Goal: Navigation & Orientation: Find specific page/section

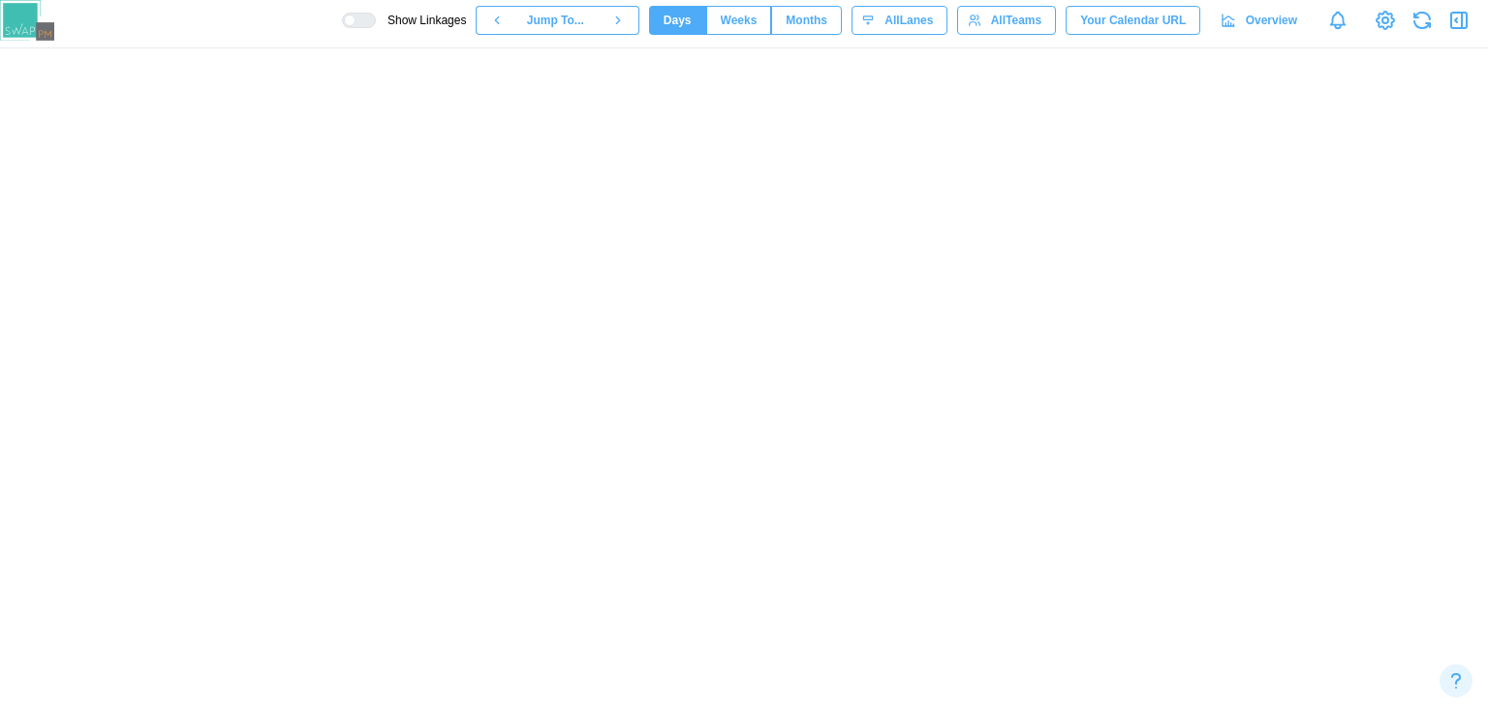
scroll to position [0, 10024]
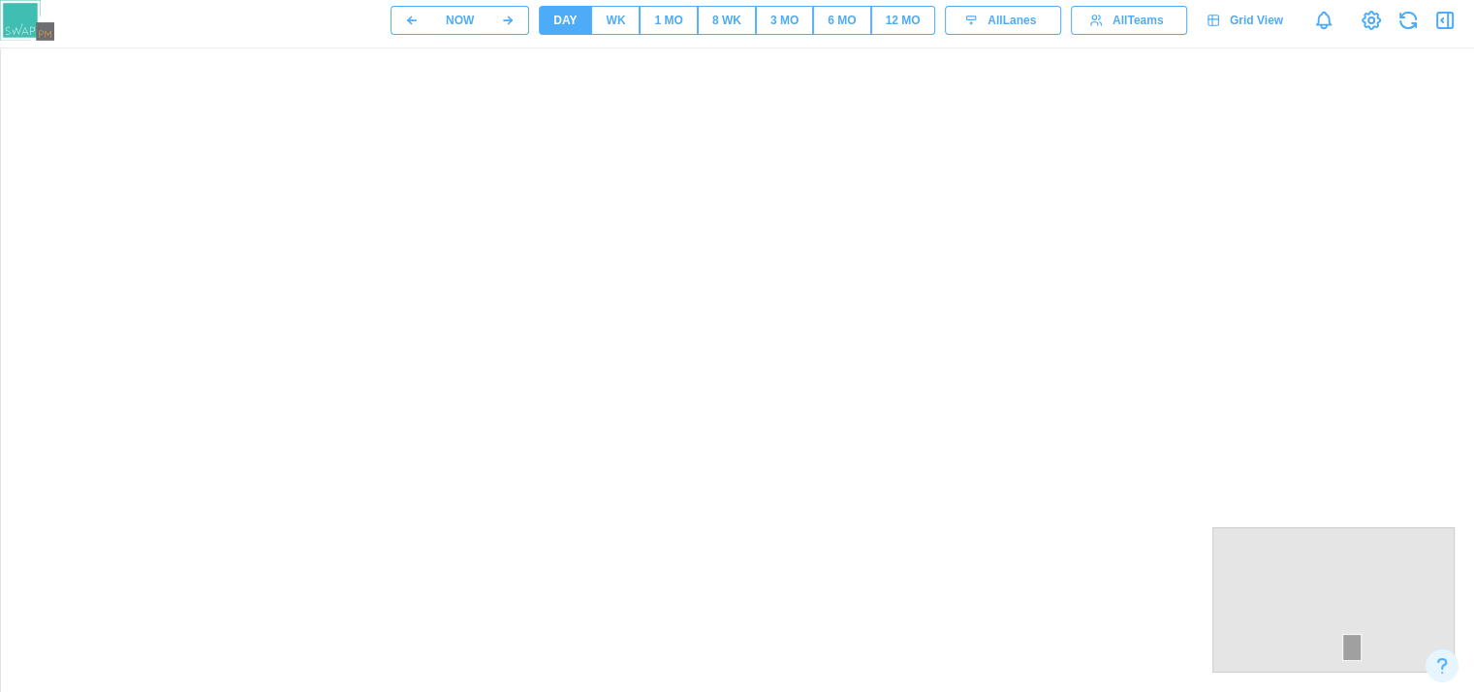
click at [1261, 20] on span "Grid View" at bounding box center [1256, 20] width 53 height 27
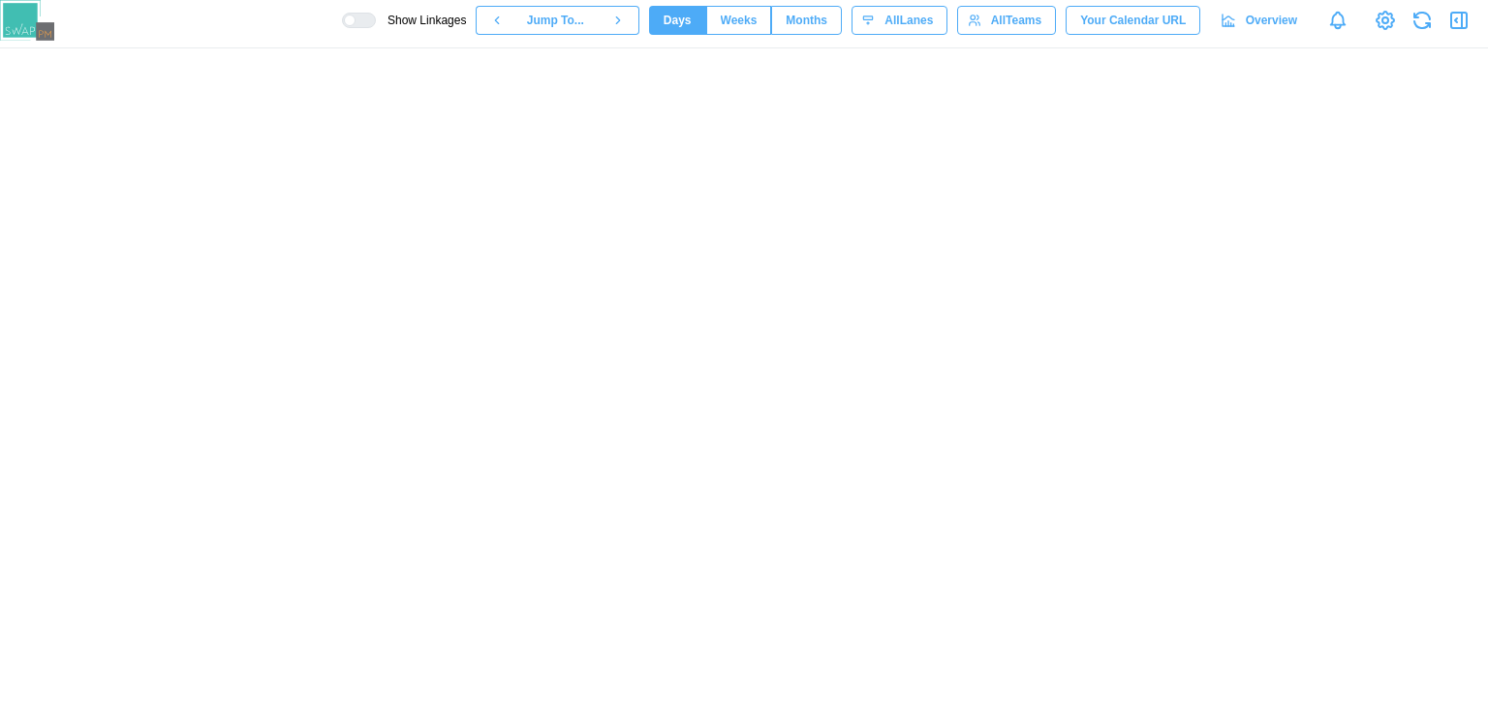
scroll to position [0, 7767]
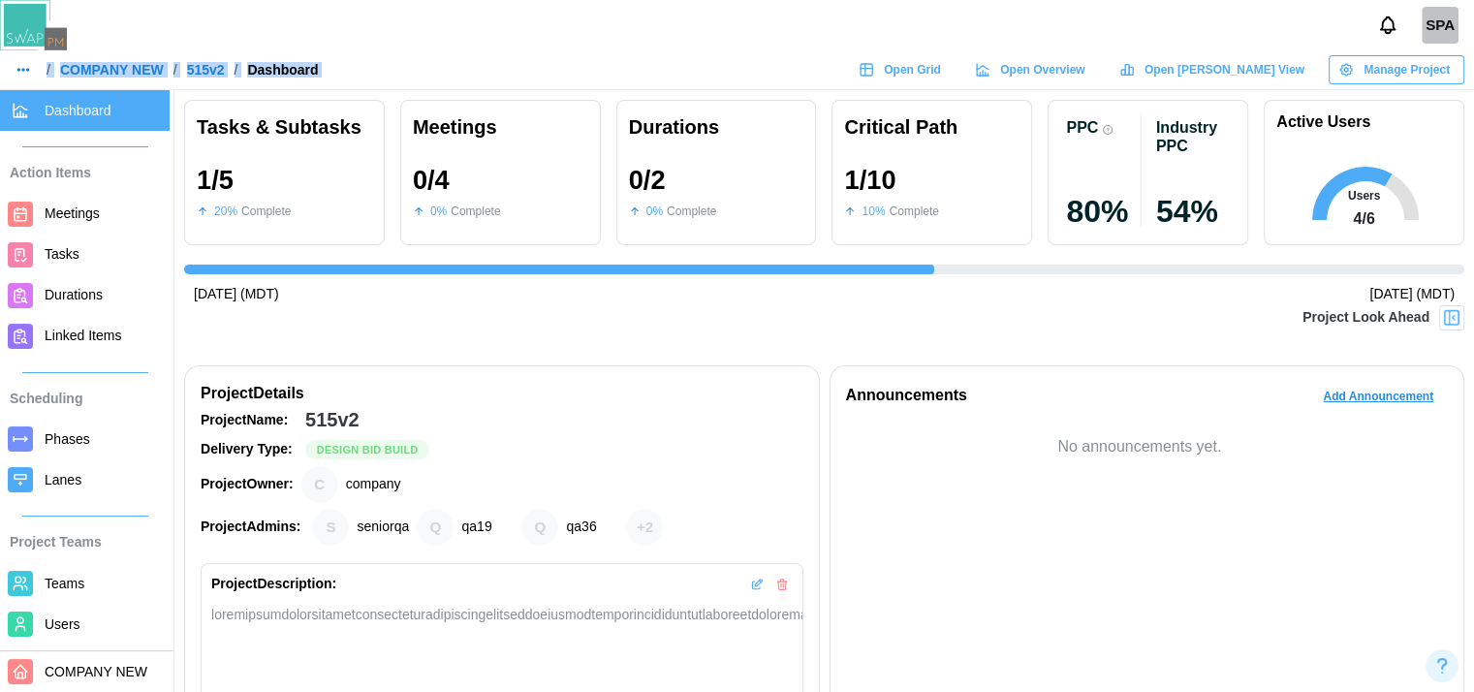
scroll to position [0, 1000]
click at [1346, 60] on div "Manage Project" at bounding box center [1393, 69] width 111 height 27
click at [1136, 431] on div "No announcements yet." at bounding box center [1147, 444] width 603 height 29
click at [1350, 395] on span "Add Announcement" at bounding box center [1378, 396] width 110 height 27
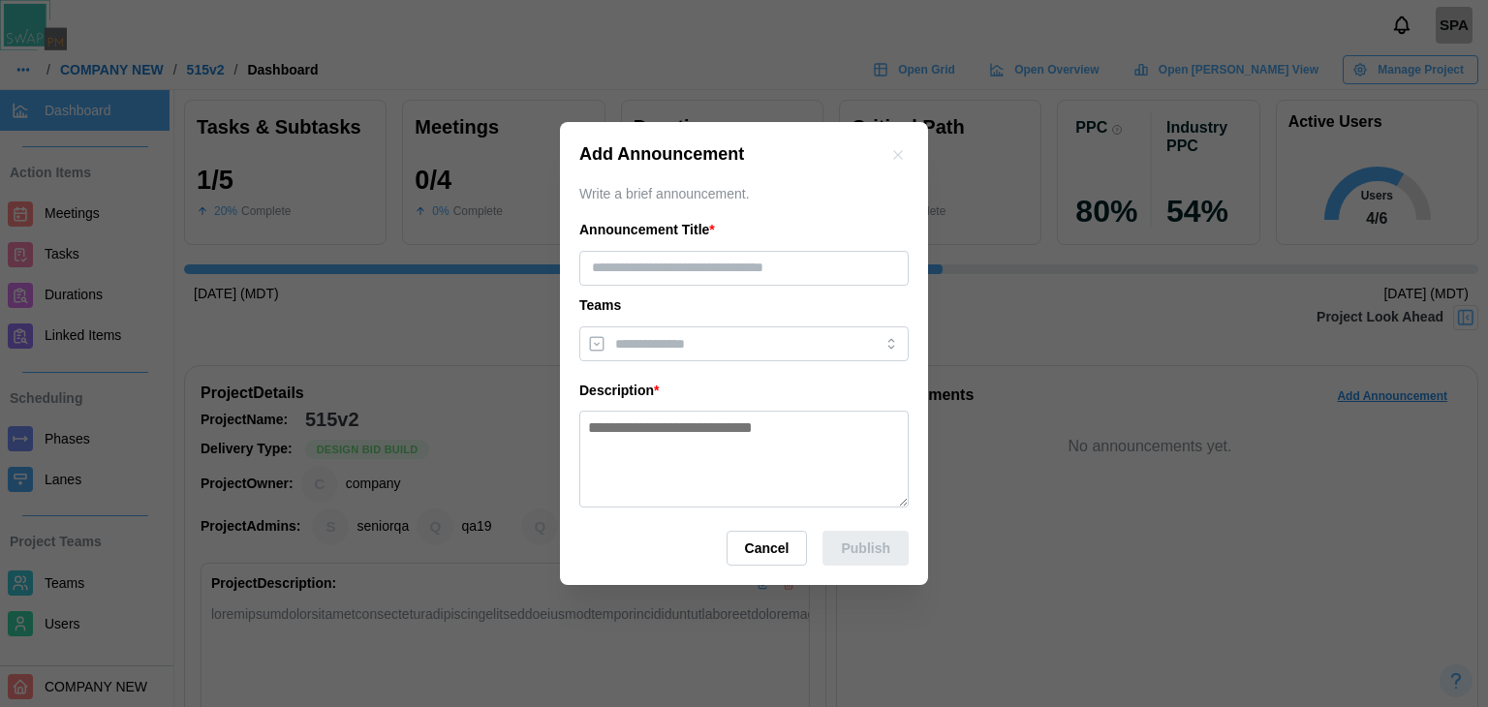
click at [901, 156] on icon "button" at bounding box center [898, 155] width 16 height 16
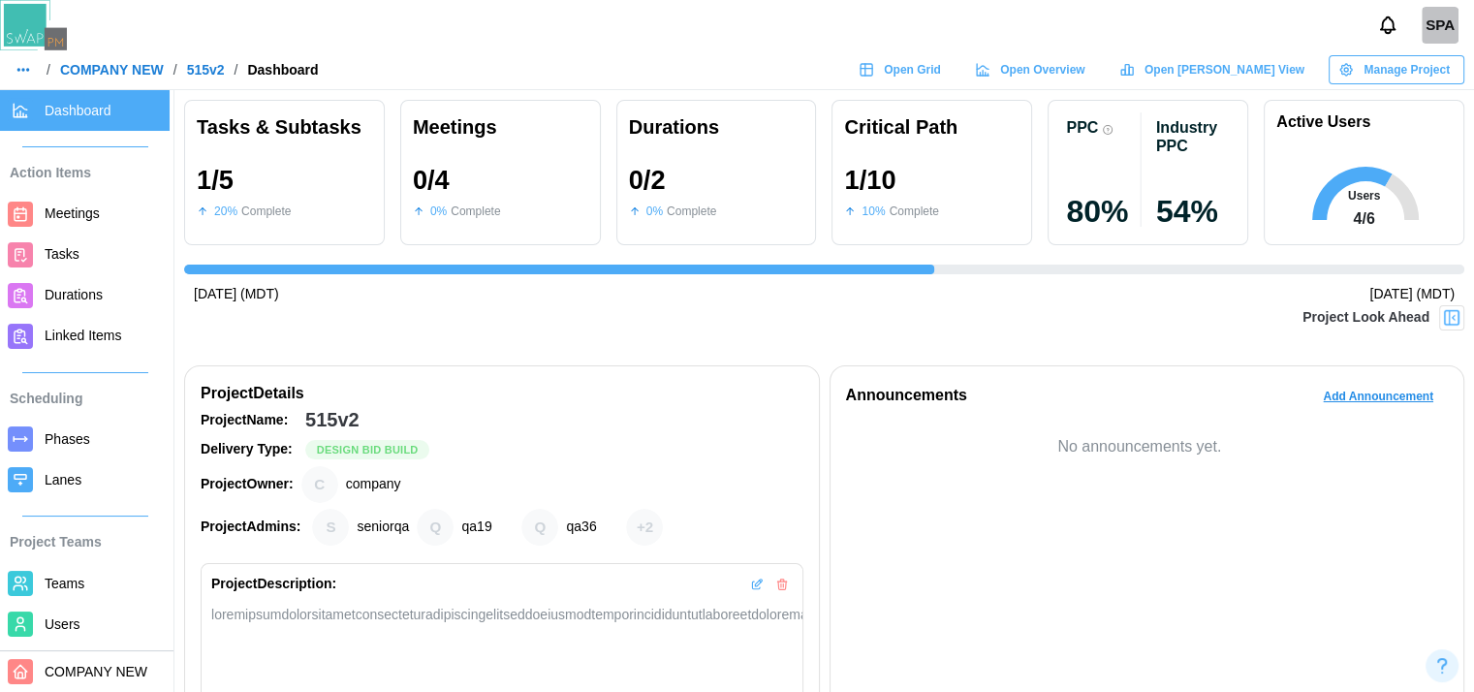
click at [728, 195] on div "0 / 2 0 % Complete" at bounding box center [716, 193] width 175 height 78
click at [101, 207] on span "Meetings" at bounding box center [103, 214] width 117 height 24
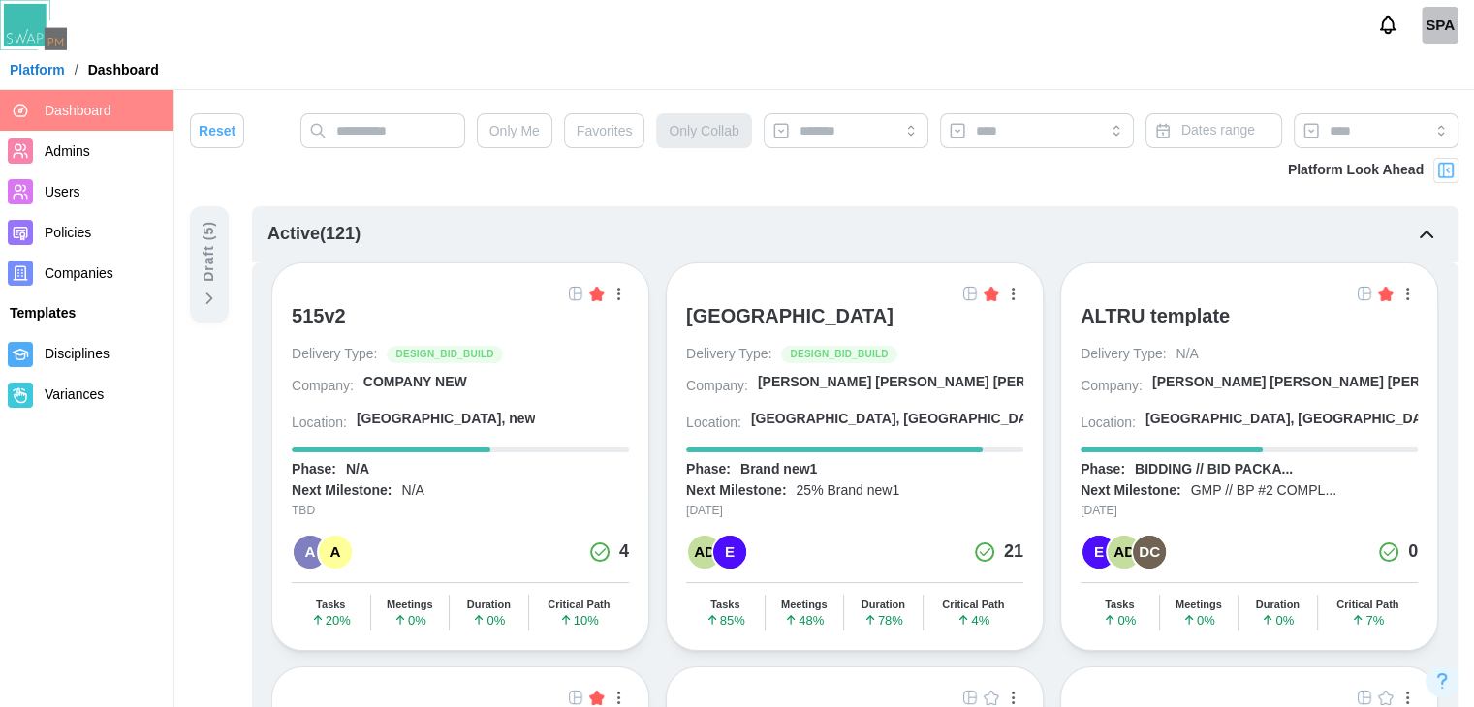
click at [1425, 20] on div "SPA" at bounding box center [1439, 25] width 37 height 37
click at [1449, 23] on div "SPA" at bounding box center [1439, 25] width 37 height 37
